Goal: Information Seeking & Learning: Learn about a topic

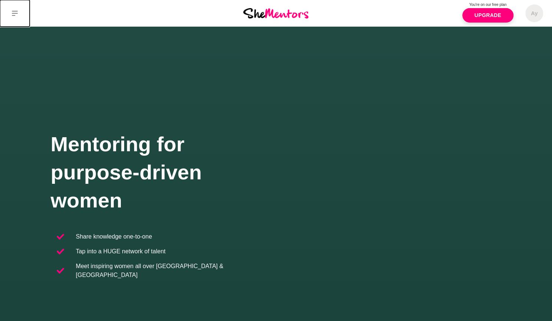
click at [18, 18] on button at bounding box center [15, 13] width 30 height 27
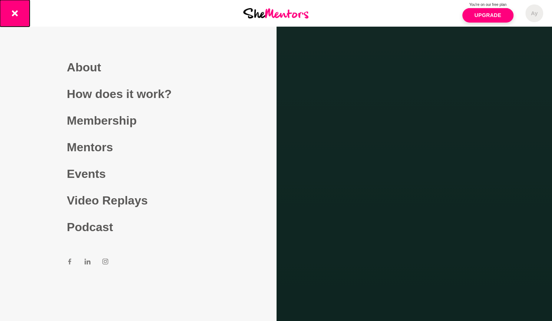
click at [18, 18] on button at bounding box center [15, 13] width 30 height 27
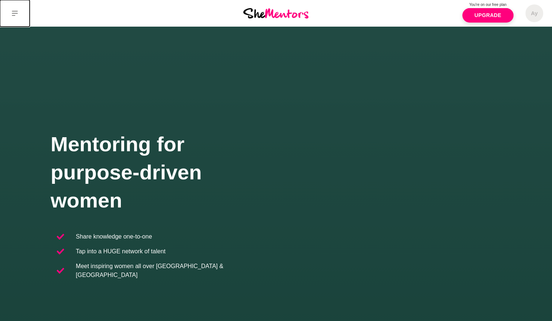
click at [18, 18] on button at bounding box center [15, 13] width 30 height 27
click at [16, 11] on icon at bounding box center [15, 13] width 6 height 5
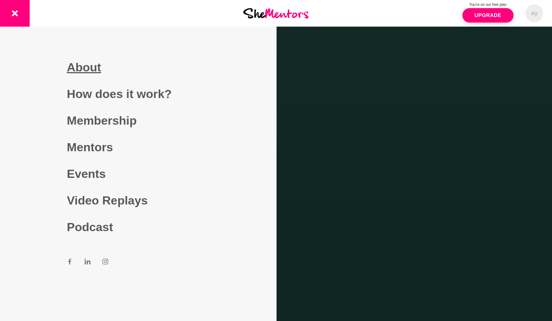
click at [92, 69] on link "About" at bounding box center [138, 67] width 142 height 27
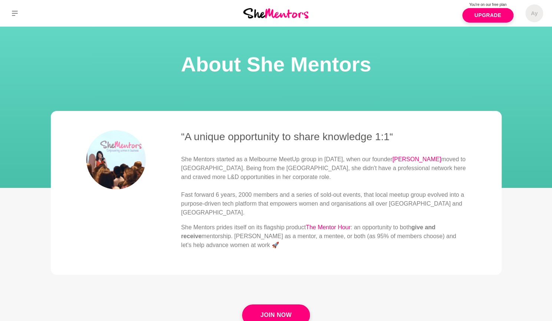
scroll to position [37, 0]
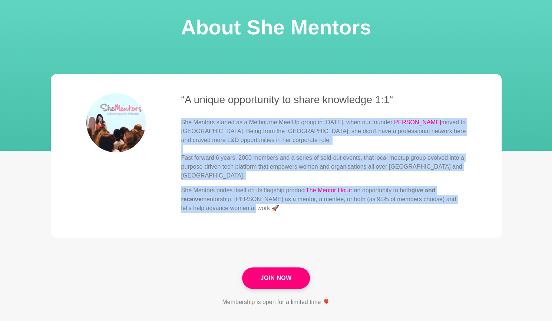
drag, startPoint x: 182, startPoint y: 121, endPoint x: 235, endPoint y: 206, distance: 100.0
click at [235, 206] on div "“A unique opportunity to share knowledge 1:1“ She Mentors started as a Melbourn…" at bounding box center [323, 156] width 284 height 126
click at [269, 268] on link "Join Now" at bounding box center [275, 278] width 67 height 21
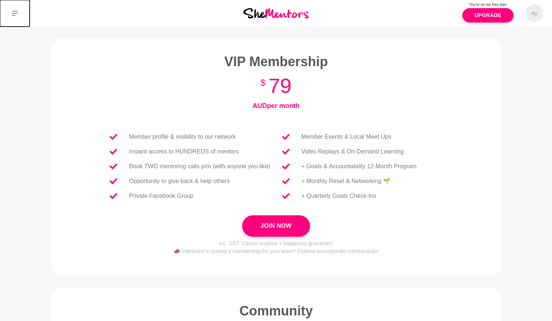
click at [13, 18] on button at bounding box center [15, 13] width 30 height 27
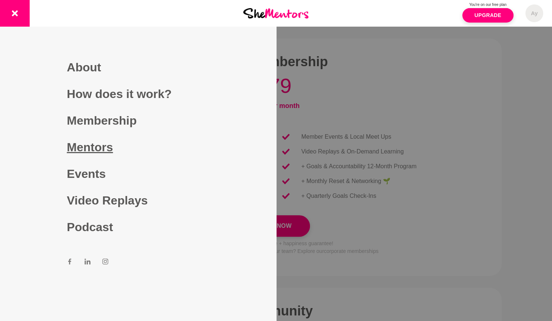
click at [88, 148] on link "Mentors" at bounding box center [138, 147] width 142 height 27
